Goal: Task Accomplishment & Management: Complete application form

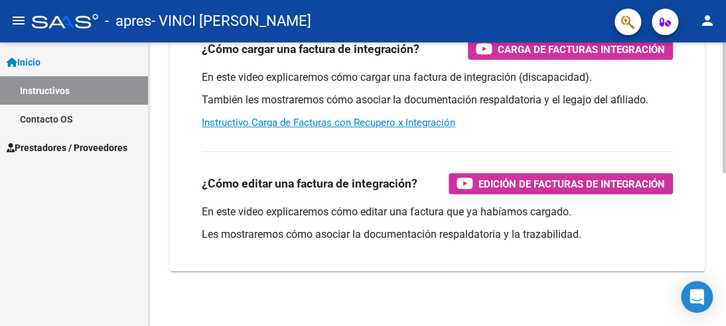
scroll to position [334, 0]
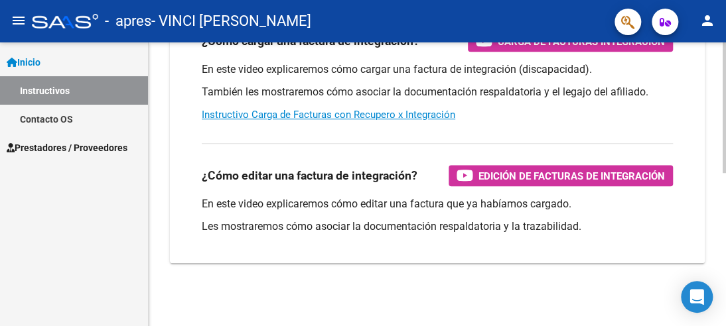
click at [724, 280] on div at bounding box center [723, 261] width 3 height 131
click at [82, 147] on span "Prestadores / Proveedores" at bounding box center [67, 148] width 121 height 15
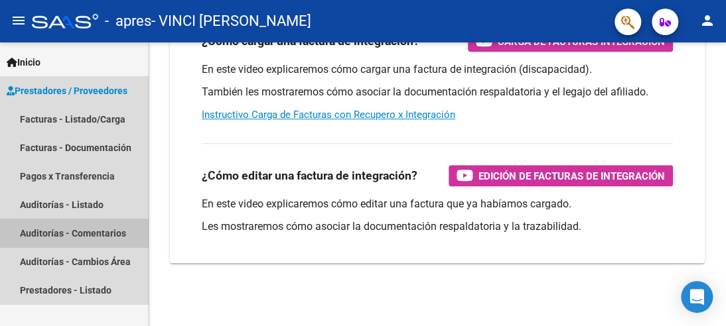
click at [90, 230] on link "Auditorías - Comentarios" at bounding box center [74, 233] width 148 height 29
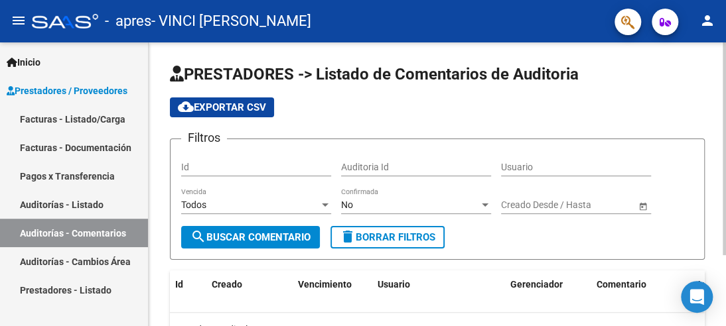
scroll to position [95, 0]
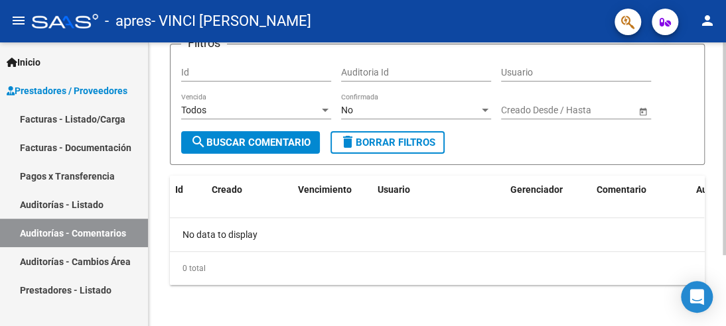
click at [724, 218] on div at bounding box center [723, 219] width 3 height 213
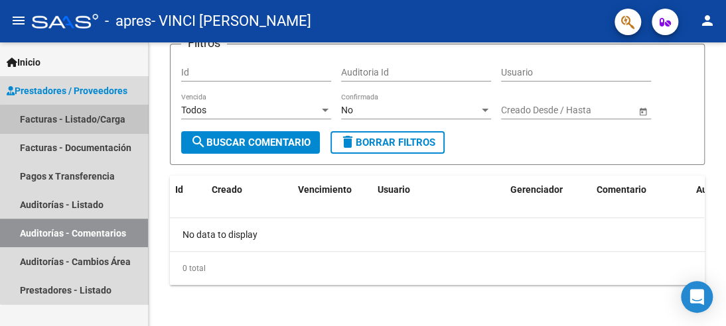
click at [102, 121] on link "Facturas - Listado/Carga" at bounding box center [74, 119] width 148 height 29
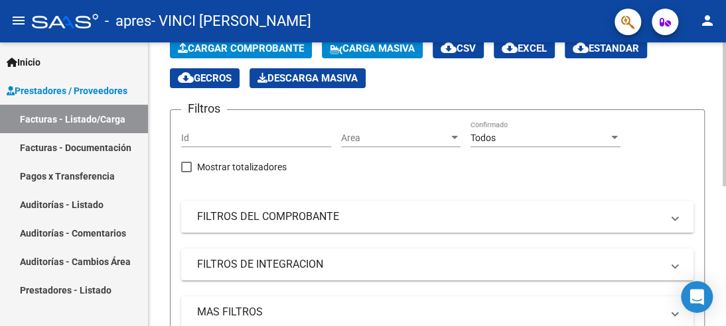
click at [724, 208] on div at bounding box center [723, 136] width 3 height 144
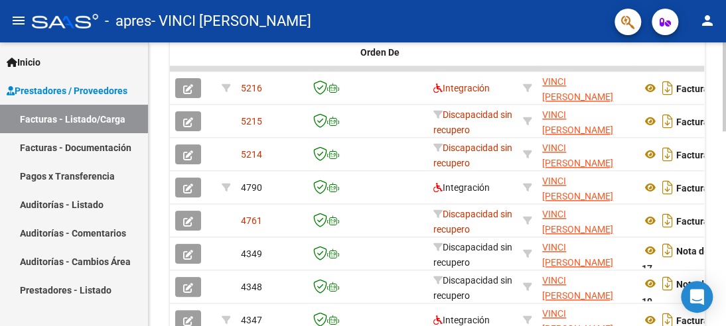
scroll to position [175, 0]
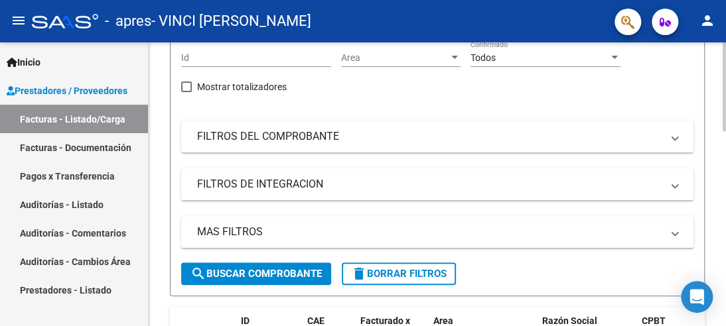
click at [724, 78] on div at bounding box center [723, 184] width 3 height 284
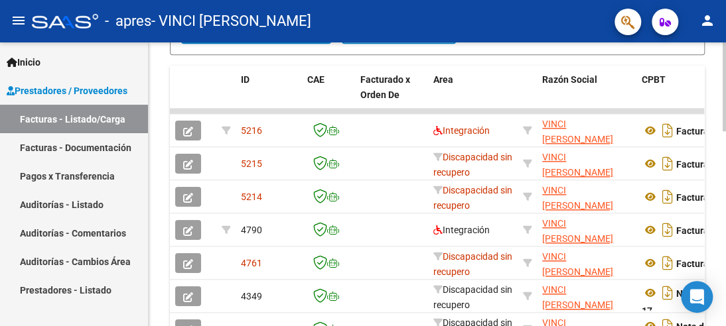
scroll to position [418, 0]
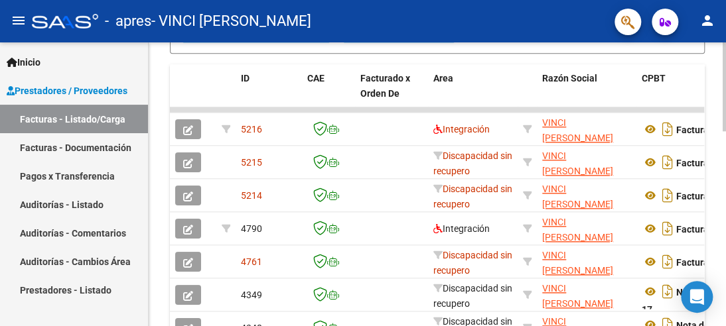
click at [724, 182] on div at bounding box center [723, 219] width 3 height 89
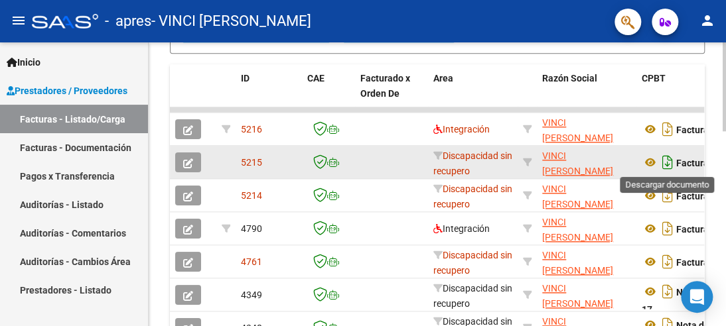
click at [666, 161] on icon "Descargar documento" at bounding box center [667, 162] width 17 height 21
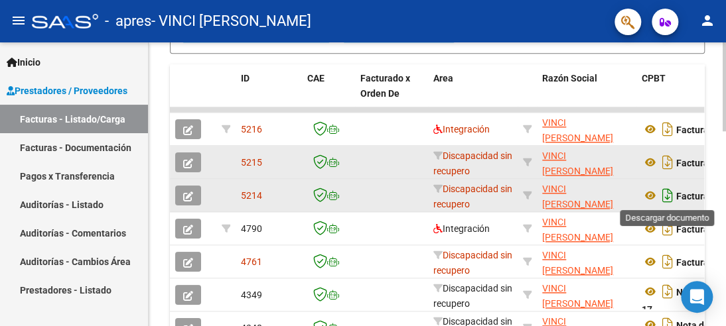
click at [666, 196] on icon "Descargar documento" at bounding box center [667, 195] width 17 height 21
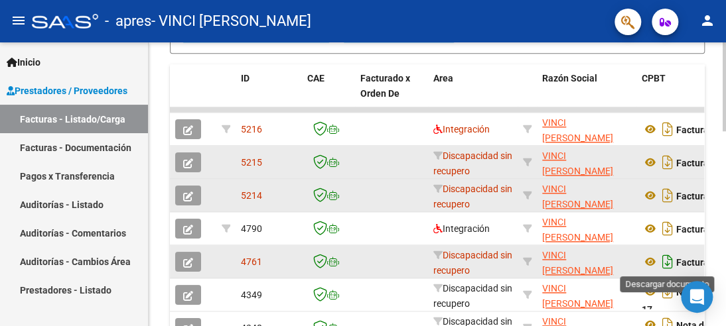
click at [669, 265] on icon "Descargar documento" at bounding box center [667, 261] width 17 height 21
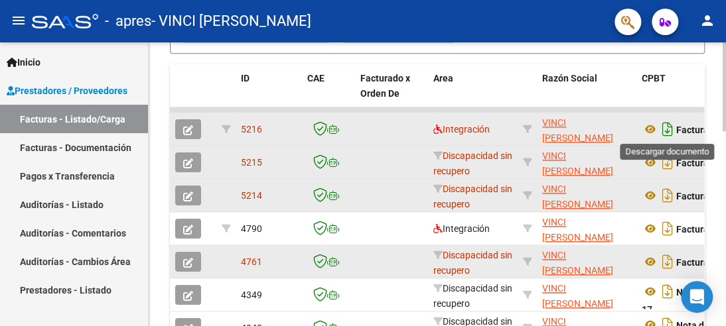
click at [669, 129] on icon "Descargar documento" at bounding box center [667, 129] width 17 height 21
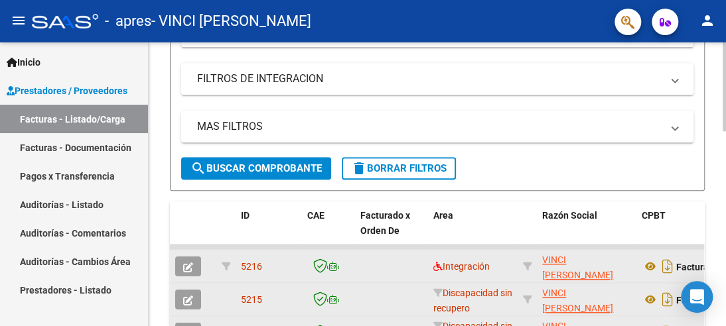
click at [724, 132] on div at bounding box center [723, 175] width 3 height 89
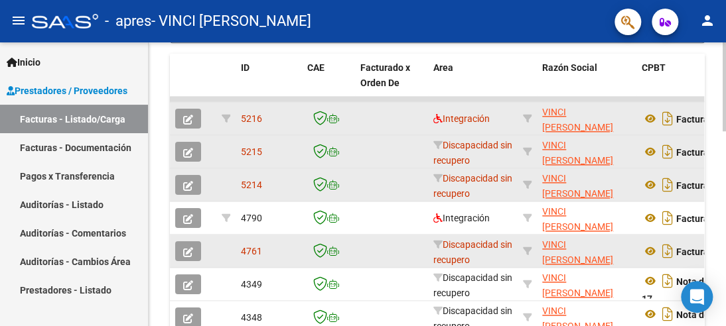
click at [724, 200] on div at bounding box center [723, 222] width 3 height 89
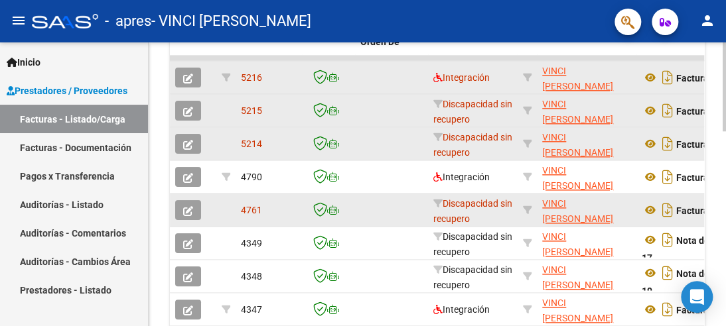
scroll to position [472, 0]
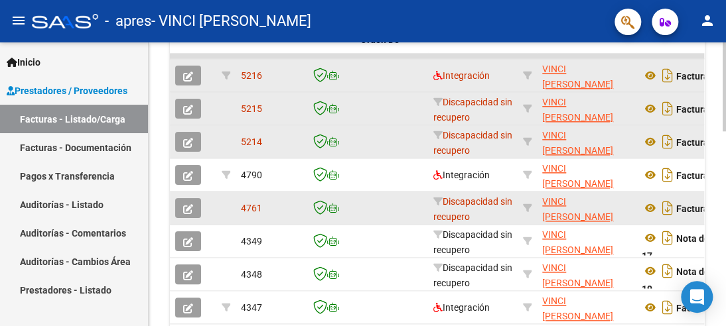
click at [724, 214] on div at bounding box center [723, 236] width 3 height 89
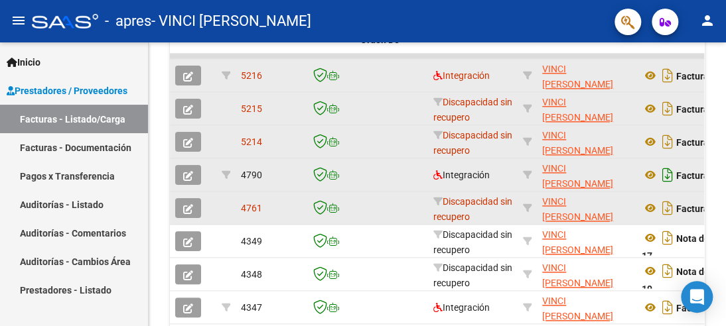
click at [666, 174] on icon "Descargar documento" at bounding box center [667, 175] width 17 height 21
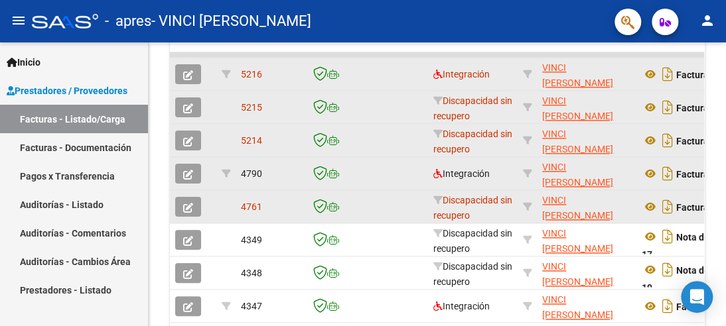
click at [190, 171] on icon "button" at bounding box center [188, 175] width 10 height 10
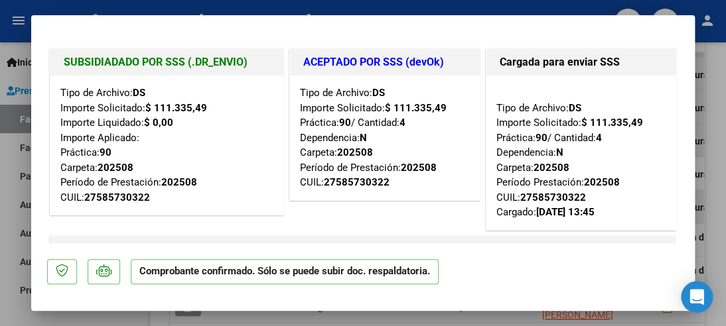
click at [1, 119] on div at bounding box center [363, 163] width 726 height 326
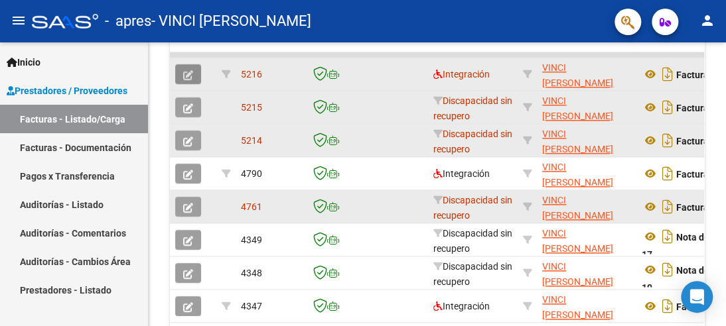
click at [187, 72] on icon "button" at bounding box center [188, 75] width 10 height 10
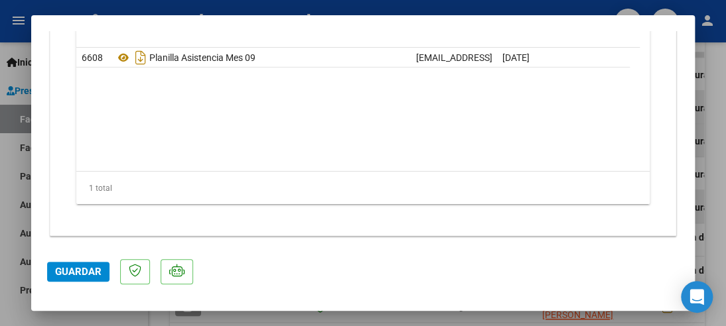
scroll to position [880, 0]
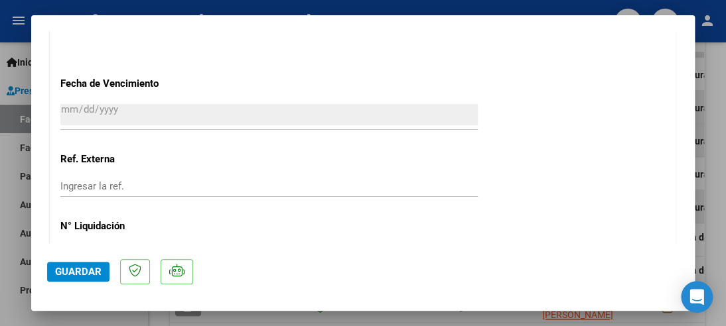
click at [70, 273] on span "Guardar" at bounding box center [78, 272] width 46 height 12
click at [4, 36] on div at bounding box center [363, 163] width 726 height 326
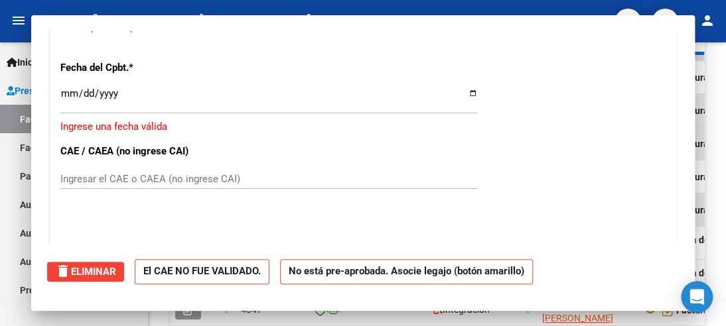
scroll to position [0, 0]
